Goal: Find specific page/section: Find specific page/section

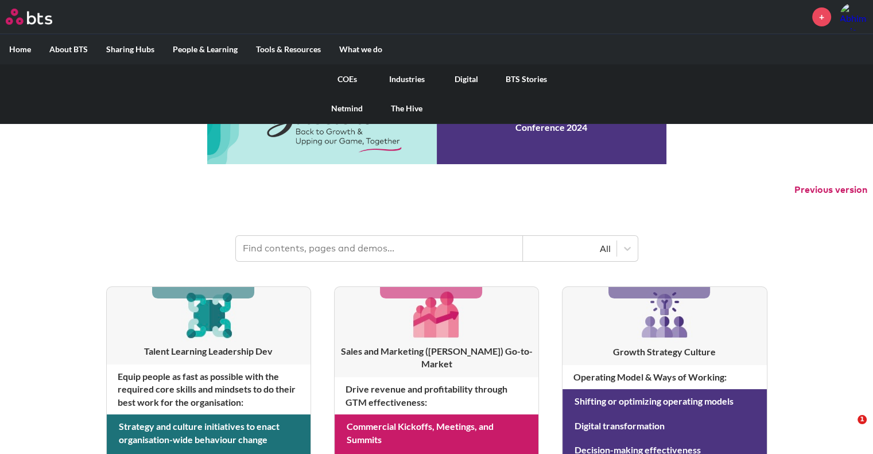
click at [466, 77] on link "Digital" at bounding box center [467, 79] width 60 height 30
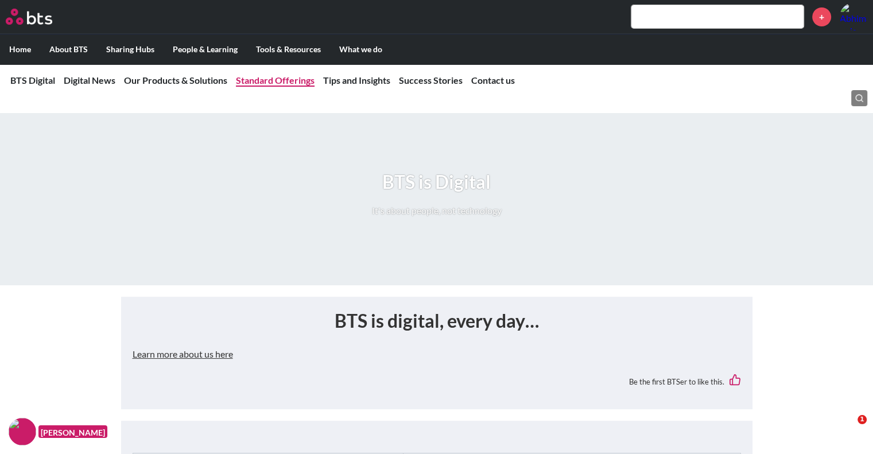
click at [277, 81] on link "Standard Offerings" at bounding box center [275, 80] width 79 height 11
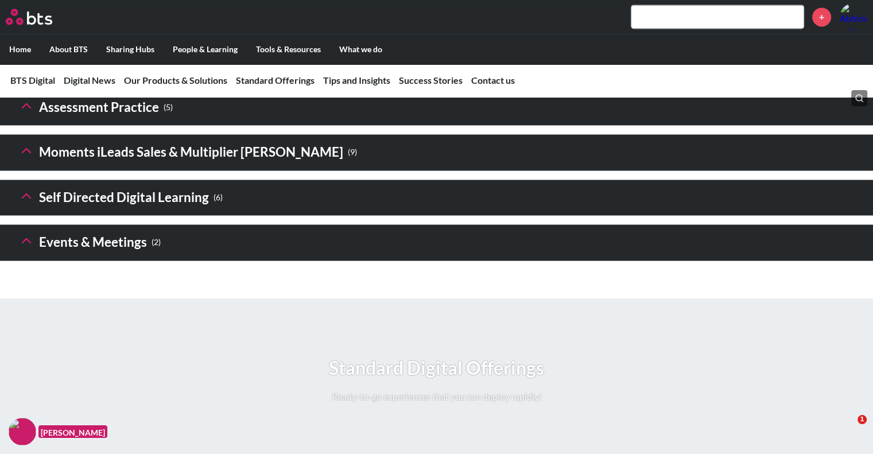
scroll to position [1726, 0]
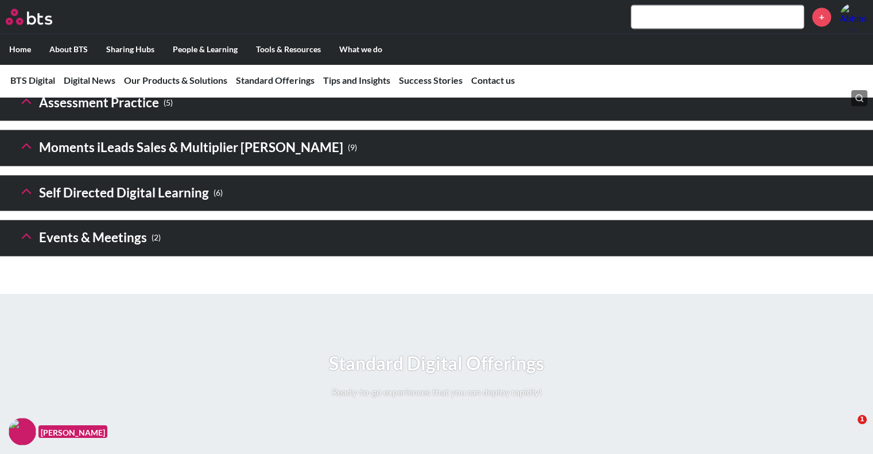
click at [24, 64] on icon at bounding box center [26, 56] width 16 height 16
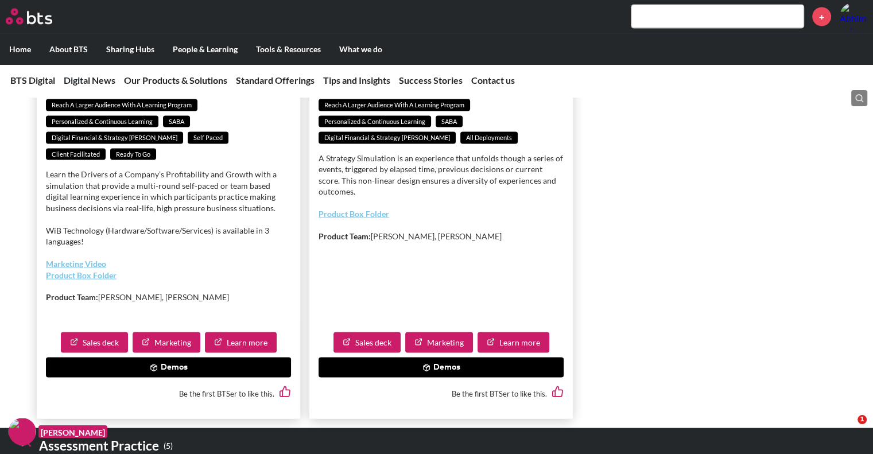
scroll to position [2300, 0]
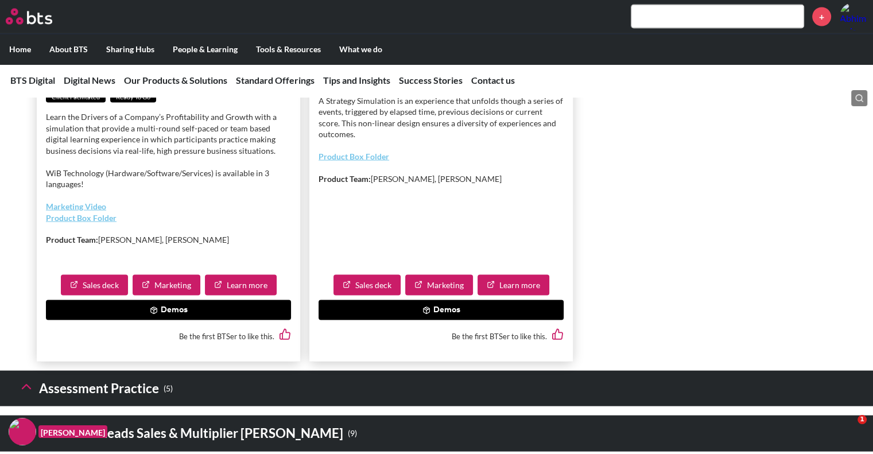
click at [171, 321] on button "Demos" at bounding box center [168, 310] width 245 height 21
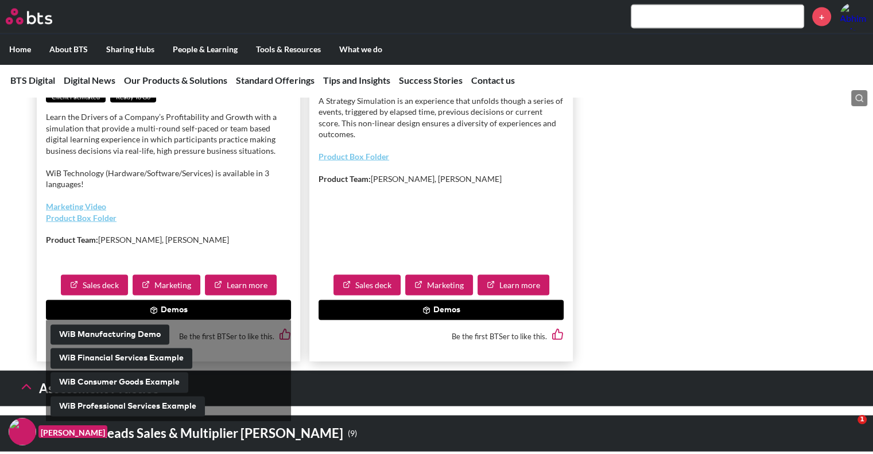
scroll to position [2415, 0]
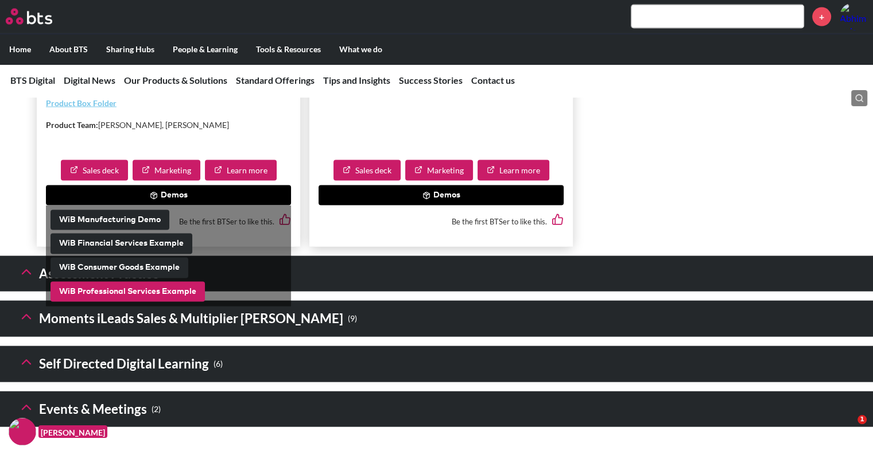
click at [123, 302] on button "WiB Professional Services Example" at bounding box center [127, 292] width 154 height 21
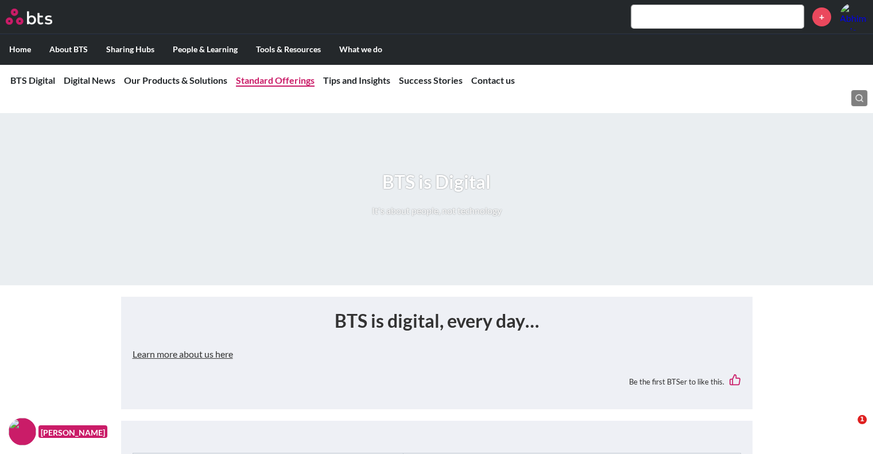
click at [277, 83] on link "Standard Offerings" at bounding box center [275, 80] width 79 height 11
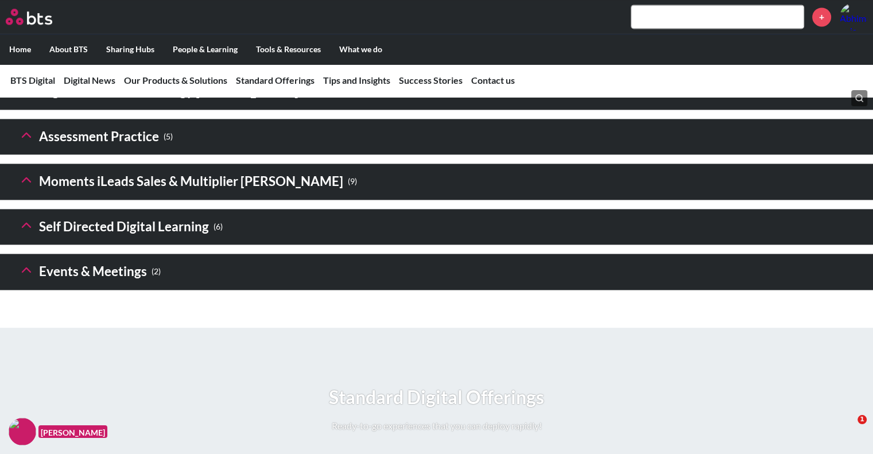
scroll to position [1665, 0]
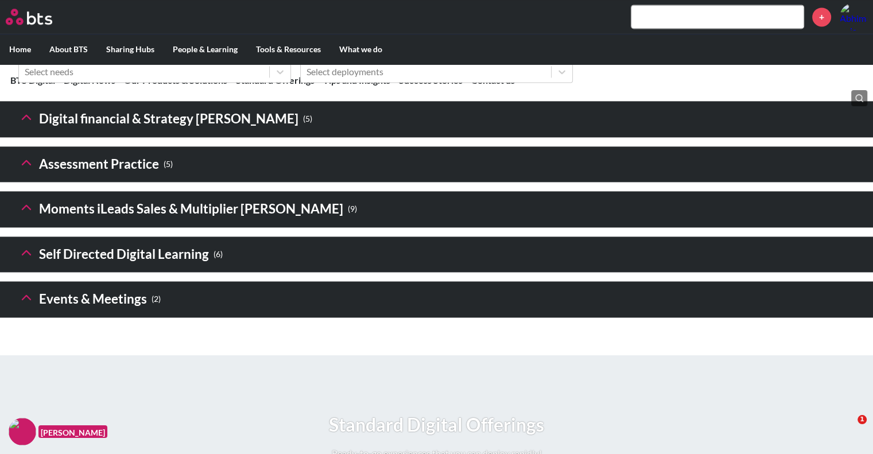
click at [195, 131] on h3 "Digital financial & Strategy [PERSON_NAME] ( 5 )" at bounding box center [165, 119] width 294 height 25
click at [24, 125] on icon at bounding box center [26, 117] width 16 height 16
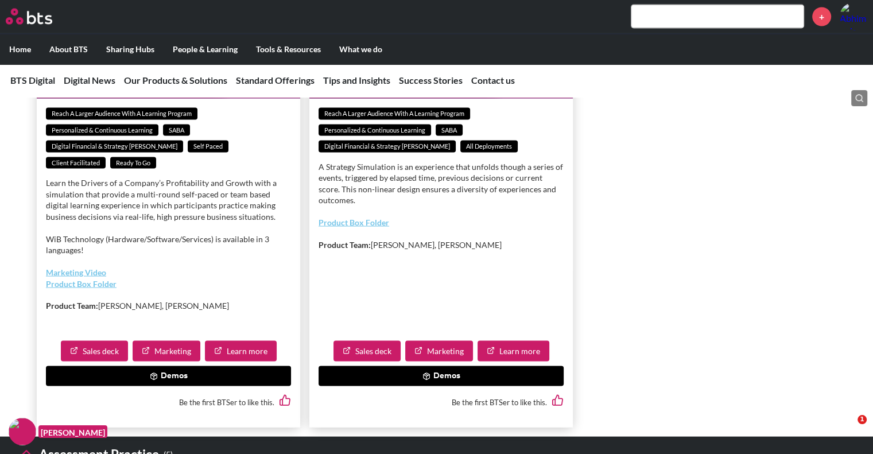
scroll to position [2296, 0]
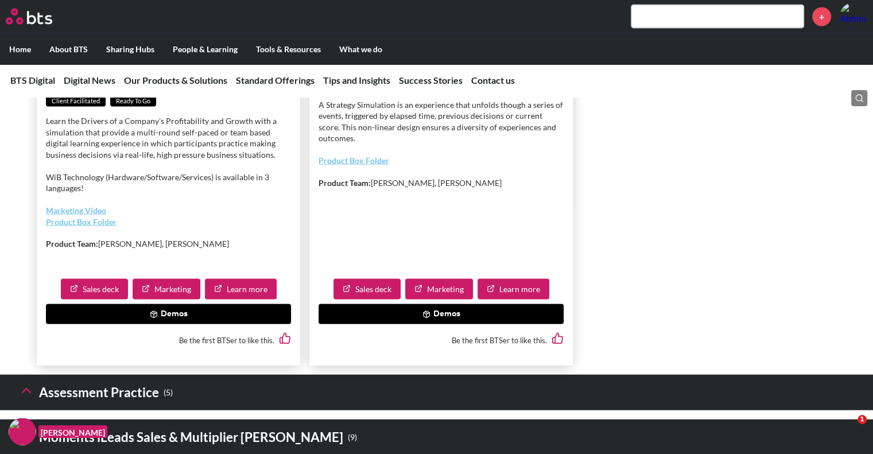
click at [77, 227] on link "Product Box Folder" at bounding box center [81, 222] width 71 height 10
